Goal: Information Seeking & Learning: Learn about a topic

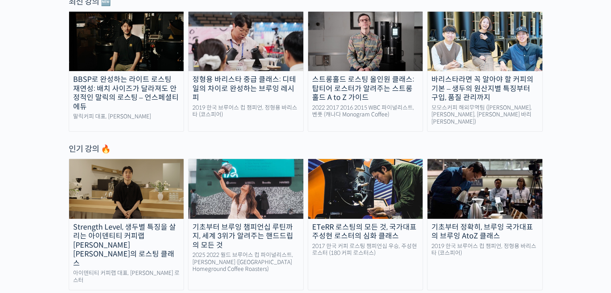
scroll to position [296, 0]
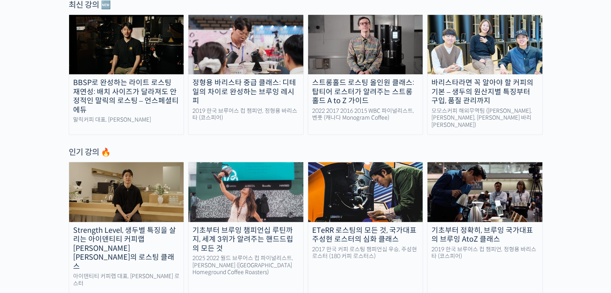
click at [349, 96] on div "스트롱홀드 로스팅 올인원 클래스: 탑티어 로스터가 알려주는 스트롱홀드 A to Z 가이드" at bounding box center [365, 91] width 115 height 27
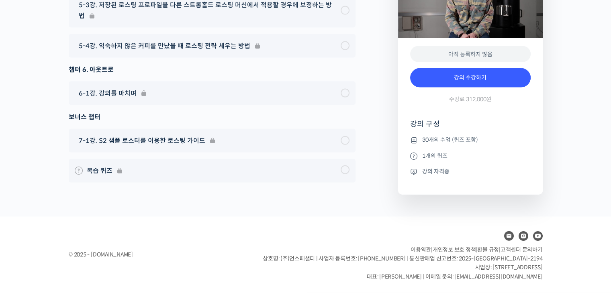
scroll to position [4840, 0]
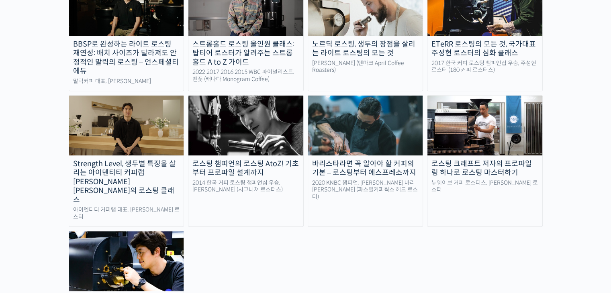
scroll to position [785, 0]
